Goal: Information Seeking & Learning: Learn about a topic

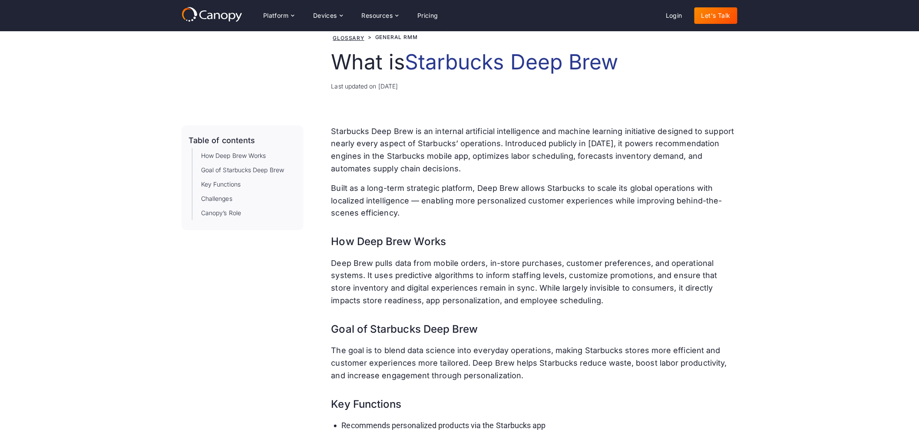
scroll to position [48, 0]
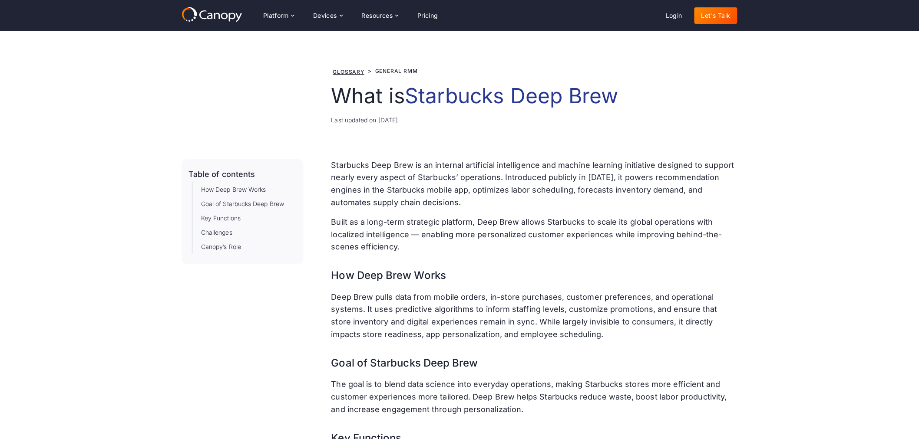
drag, startPoint x: 588, startPoint y: 158, endPoint x: 596, endPoint y: 158, distance: 8.7
drag, startPoint x: 216, startPoint y: 94, endPoint x: 203, endPoint y: 67, distance: 30.3
click at [215, 94] on div "Glossary > General RMM What is Starbucks Deep Brew Last updated on Jul 16, 2025" at bounding box center [460, 95] width 556 height 59
